Goal: Information Seeking & Learning: Learn about a topic

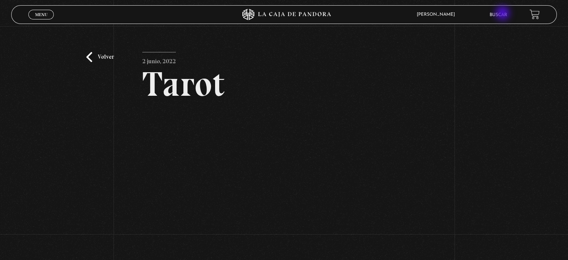
click at [504, 14] on link "Buscar" at bounding box center [499, 15] width 18 height 4
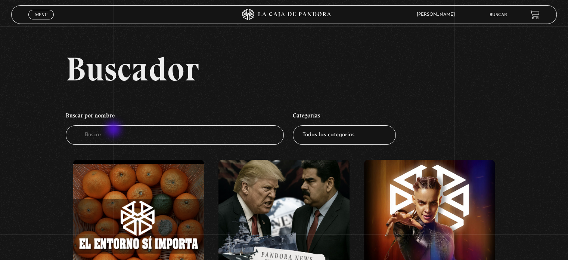
click at [114, 130] on input "Buscador" at bounding box center [175, 135] width 218 height 20
type input "mente"
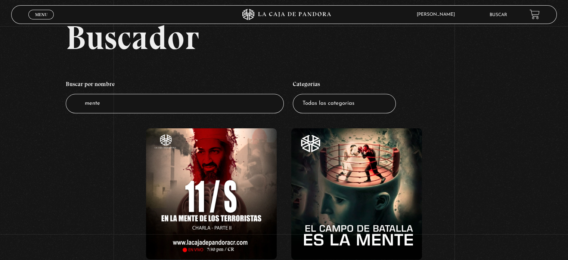
scroll to position [71, 0]
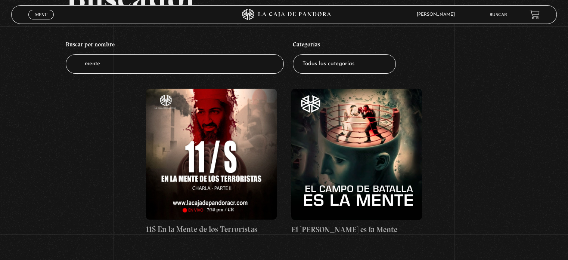
click at [169, 160] on figure at bounding box center [211, 154] width 131 height 131
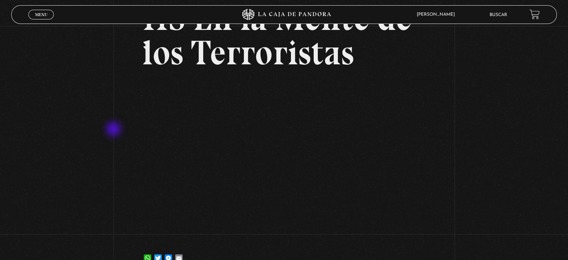
scroll to position [68, 0]
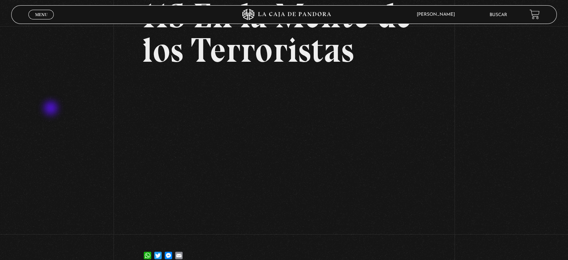
click at [52, 109] on div "Volver 24 septiembre, 2024 11S En la Mente de los Terroristas WhatsApp Twitter …" at bounding box center [284, 115] width 568 height 315
click at [534, 154] on div "Volver 24 septiembre, 2024 11S En la Mente de los Terroristas WhatsApp Twitter …" at bounding box center [284, 115] width 568 height 315
click at [434, 158] on div "Volver 24 septiembre, 2024 11S En la Mente de los Terroristas WhatsApp Twitter …" at bounding box center [284, 115] width 568 height 315
click at [88, 136] on div "Volver 24 septiembre, 2024 11S En la Mente de los Terroristas WhatsApp Twitter …" at bounding box center [284, 115] width 568 height 315
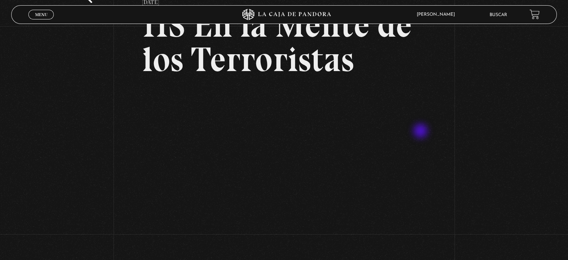
scroll to position [63, 0]
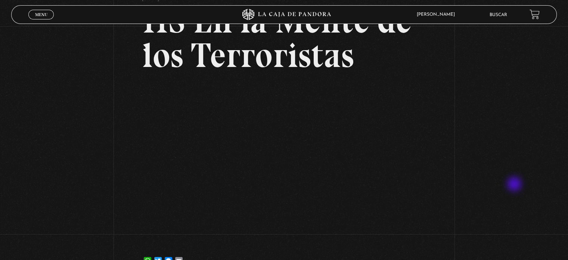
click at [516, 184] on div "Volver 24 septiembre, 2024 11S En la Mente de los Terroristas WhatsApp Twitter …" at bounding box center [284, 120] width 568 height 315
